Goal: Check status

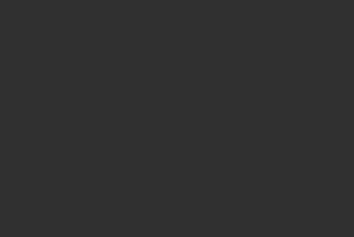
scroll to position [17, 0]
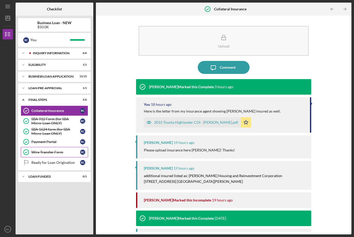
click at [65, 150] on div "Wire Transfer Form" at bounding box center [55, 152] width 49 height 4
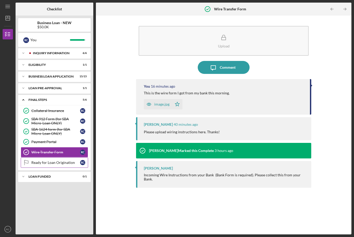
click at [43, 160] on div "Ready for Loan Origination" at bounding box center [55, 162] width 49 height 4
